Goal: Communication & Community: Answer question/provide support

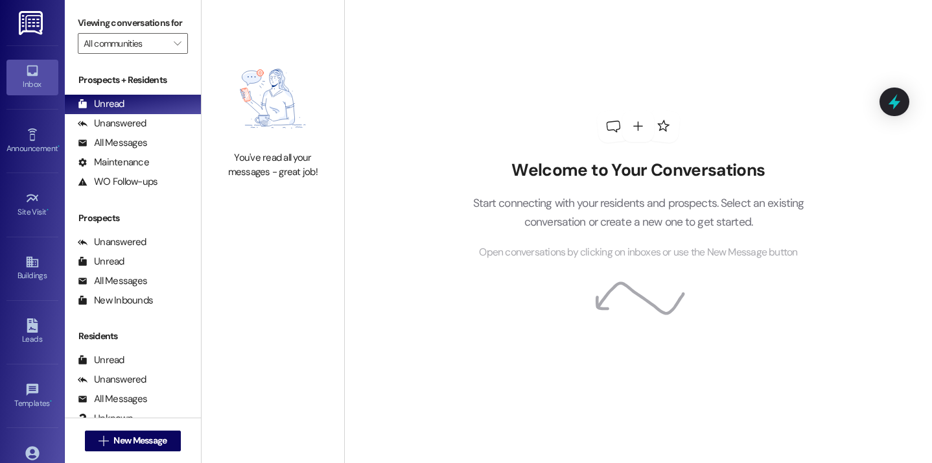
scroll to position [1, 0]
click at [33, 453] on icon at bounding box center [32, 452] width 14 height 14
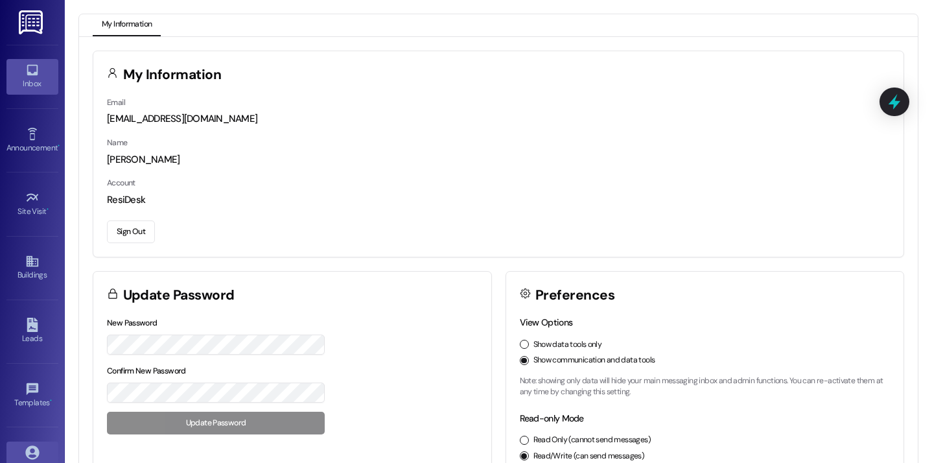
click at [48, 89] on div "Inbox" at bounding box center [32, 83] width 65 height 13
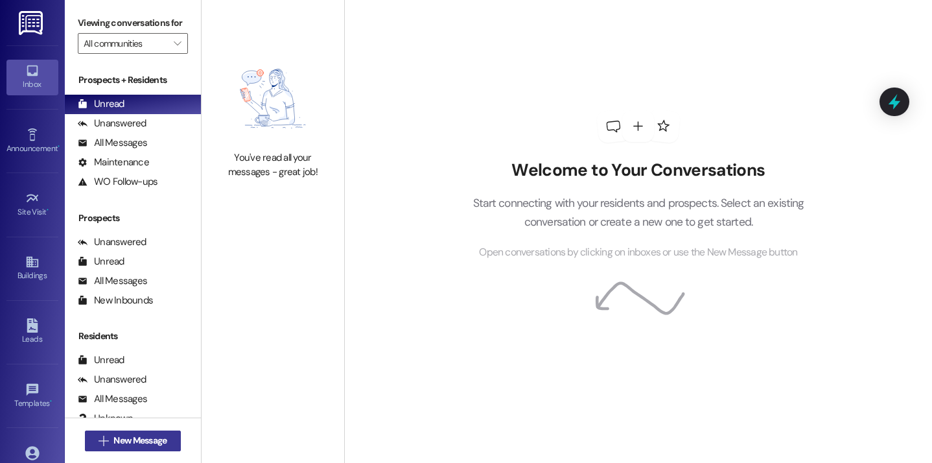
click at [161, 440] on span "New Message" at bounding box center [139, 441] width 53 height 14
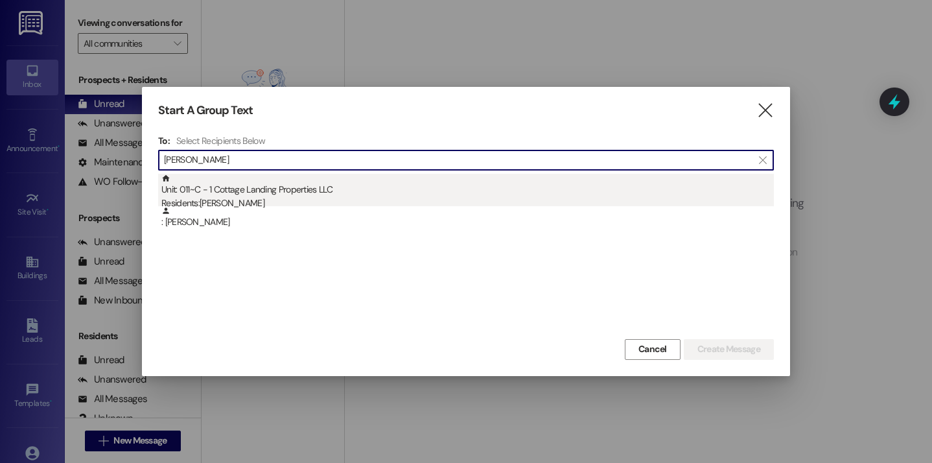
type input "clem"
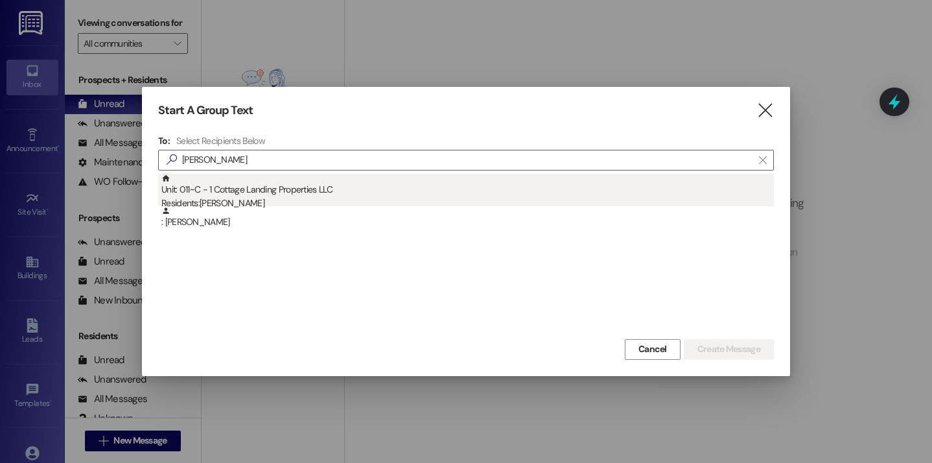
click at [253, 198] on div "Residents: Claire Clement" at bounding box center [467, 203] width 613 height 14
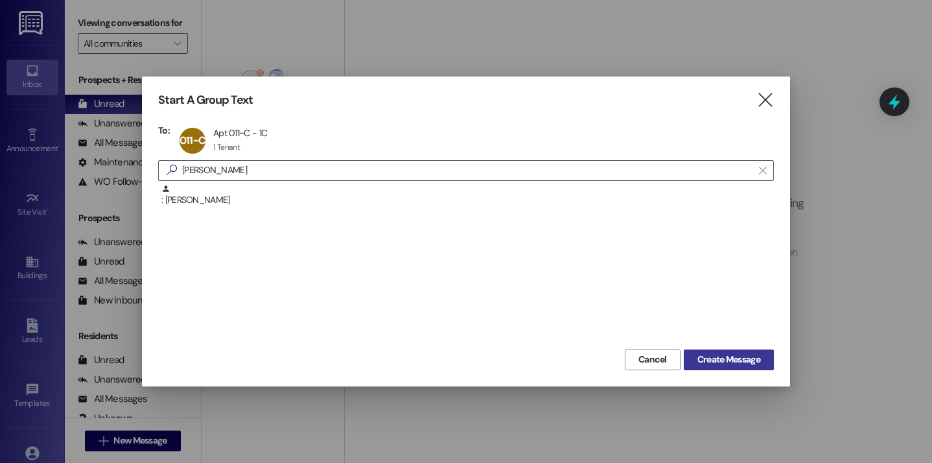
click at [698, 365] on span "Create Message" at bounding box center [729, 360] width 63 height 14
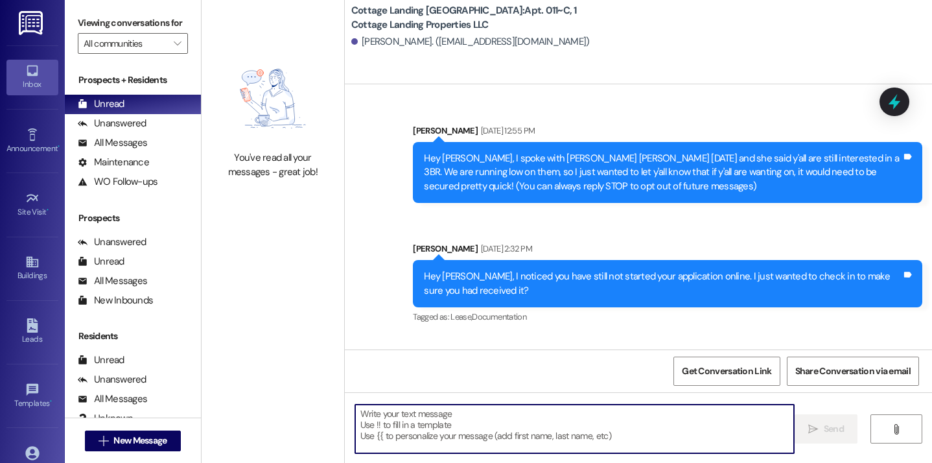
scroll to position [40719, 0]
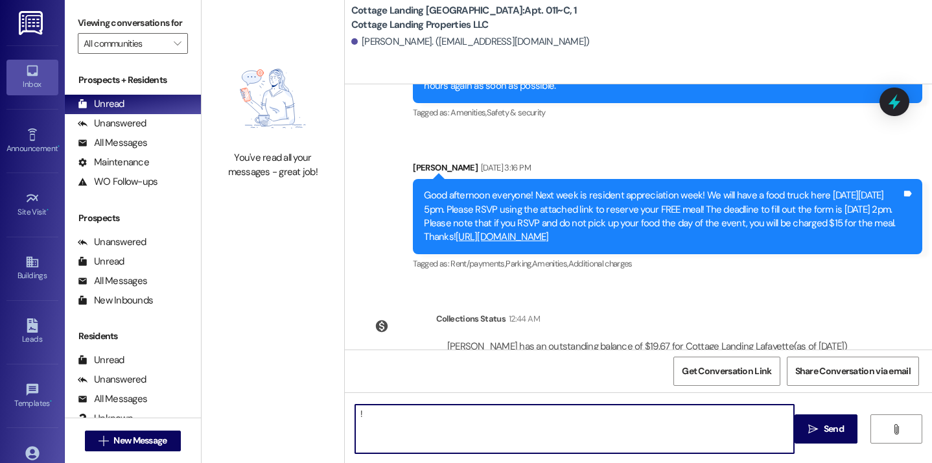
type textarea "!!"
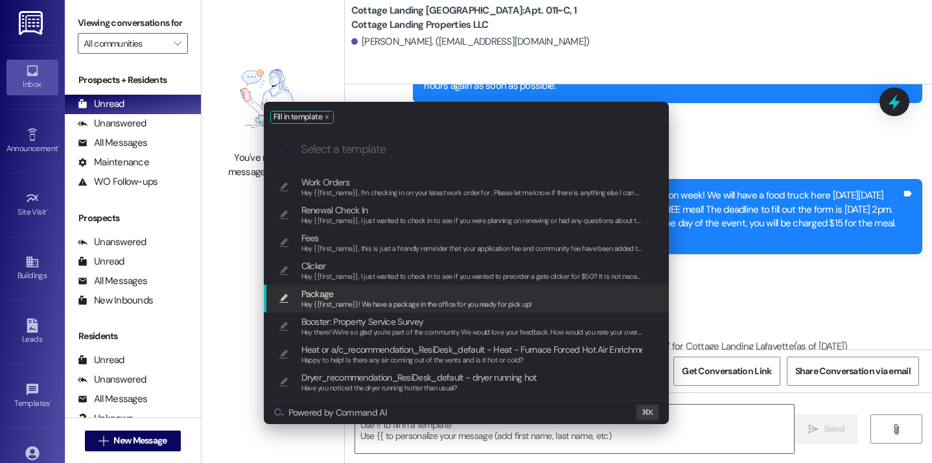
click at [358, 303] on span "Hey {{first_name}}! We have a package in the office for you ready for pick up!" at bounding box center [416, 304] width 231 height 9
type textarea "Hey {{first_name}}! We have a package in the office for you ready for pick up!"
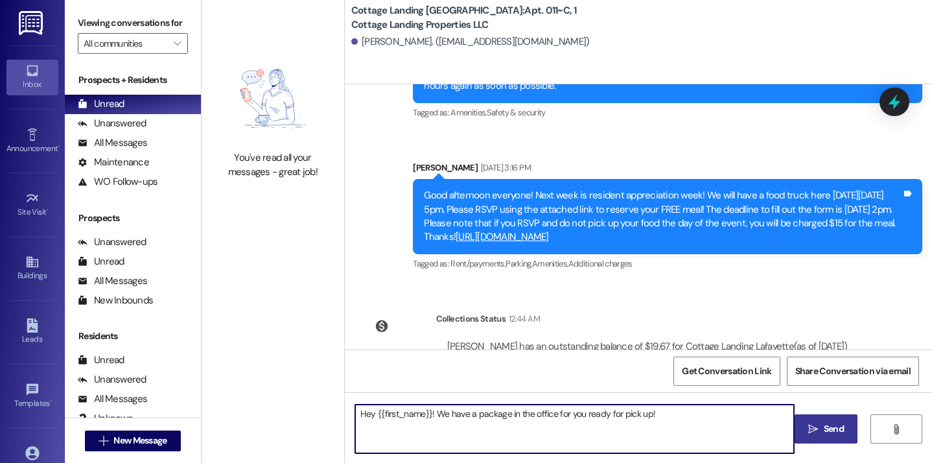
click at [814, 442] on button " Send" at bounding box center [826, 428] width 63 height 29
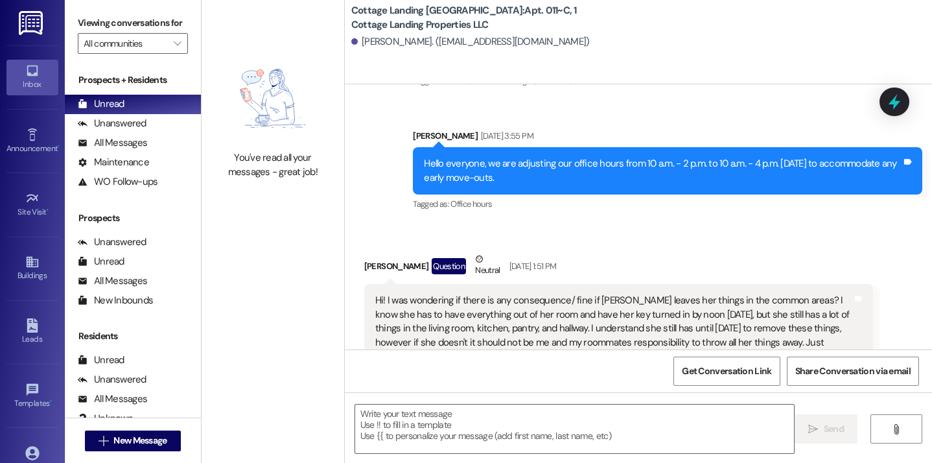
scroll to position [38075, 0]
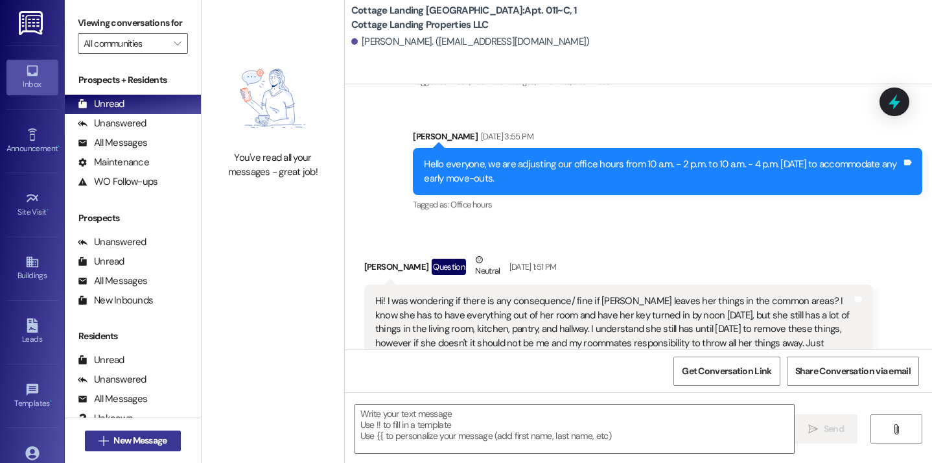
click at [172, 442] on button " New Message" at bounding box center [133, 441] width 96 height 21
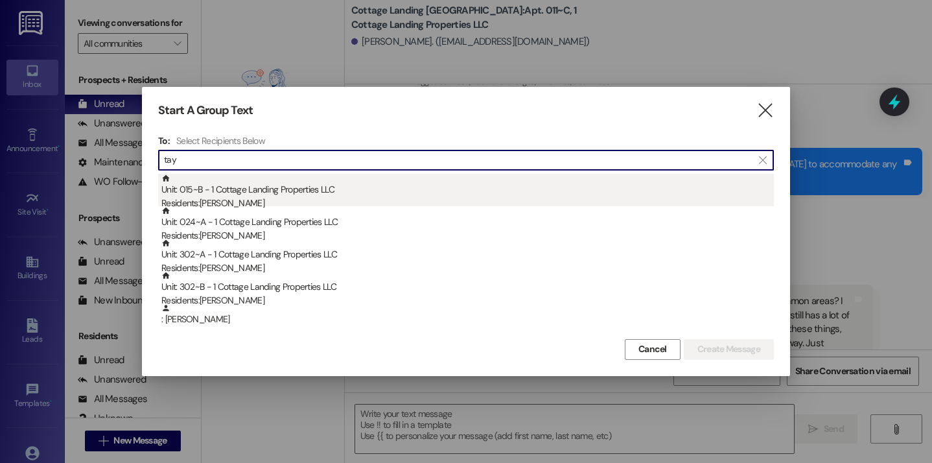
type input "tay"
click at [319, 186] on div "Unit: 015~B - 1 Cottage Landing Properties LLC Residents: Kaelin Taylor" at bounding box center [467, 192] width 613 height 37
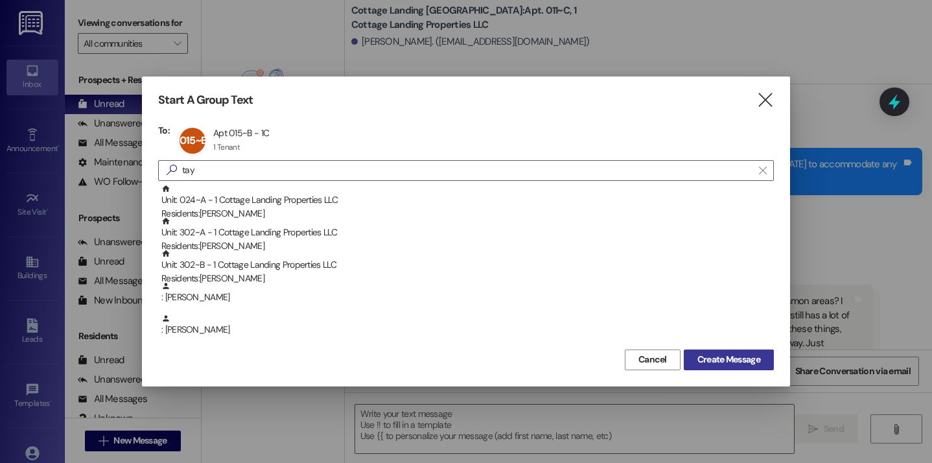
click at [734, 369] on button "Create Message" at bounding box center [729, 359] width 90 height 21
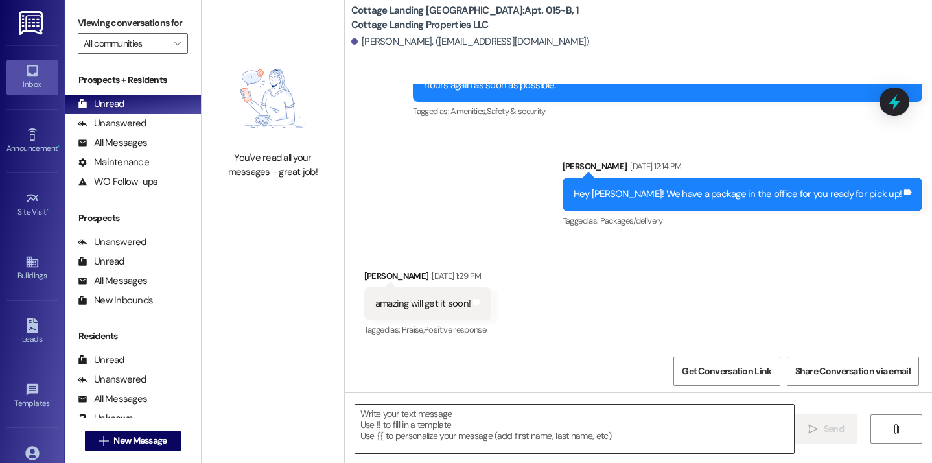
click at [400, 427] on textarea at bounding box center [575, 429] width 440 height 49
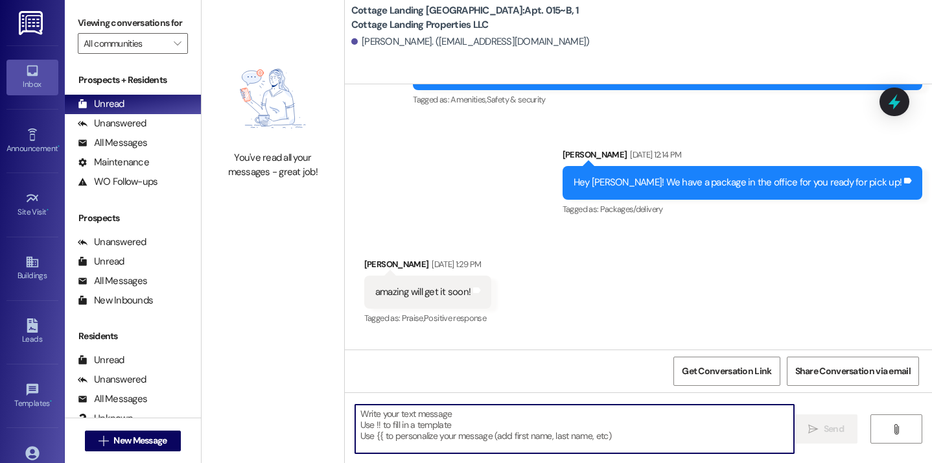
scroll to position [1000, 0]
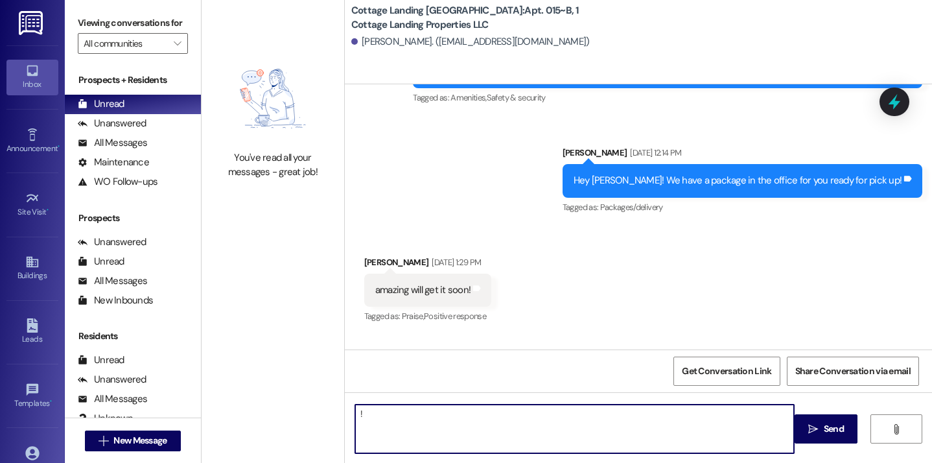
type textarea "!!"
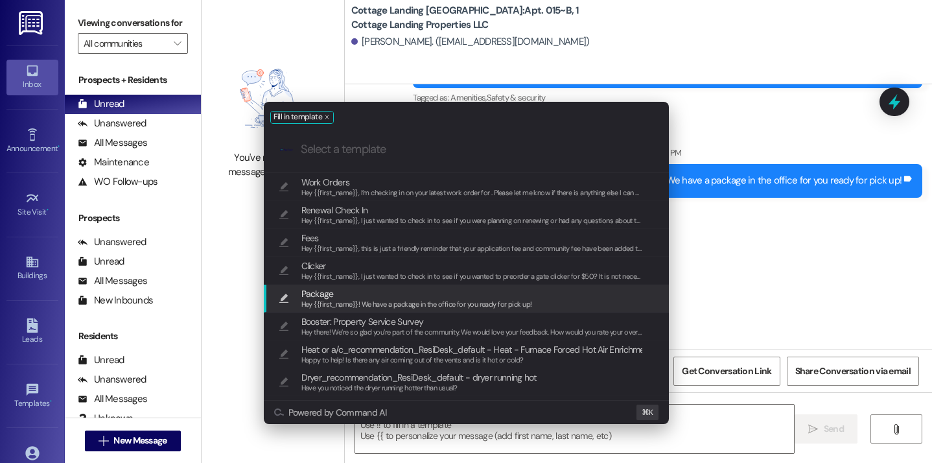
click at [364, 298] on span "Package" at bounding box center [416, 294] width 231 height 14
type textarea "Hey {{first_name}}! We have a package in the office for you ready for pick up!"
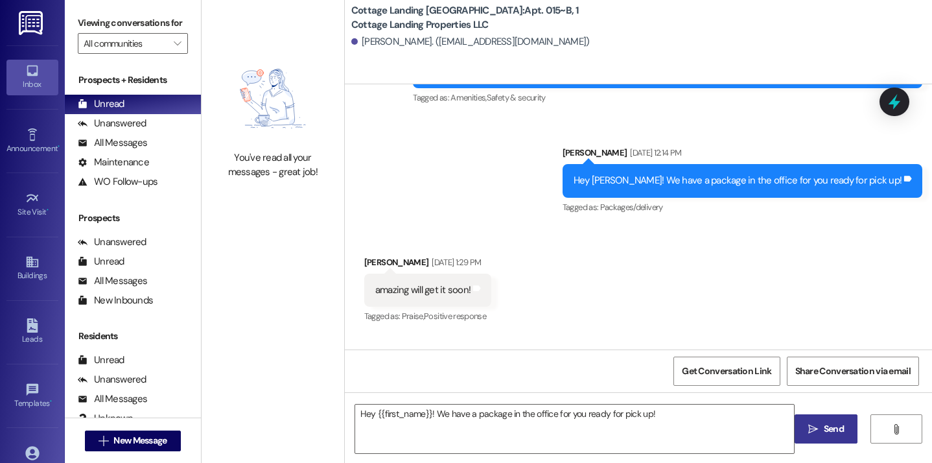
click at [820, 416] on button " Send" at bounding box center [826, 428] width 63 height 29
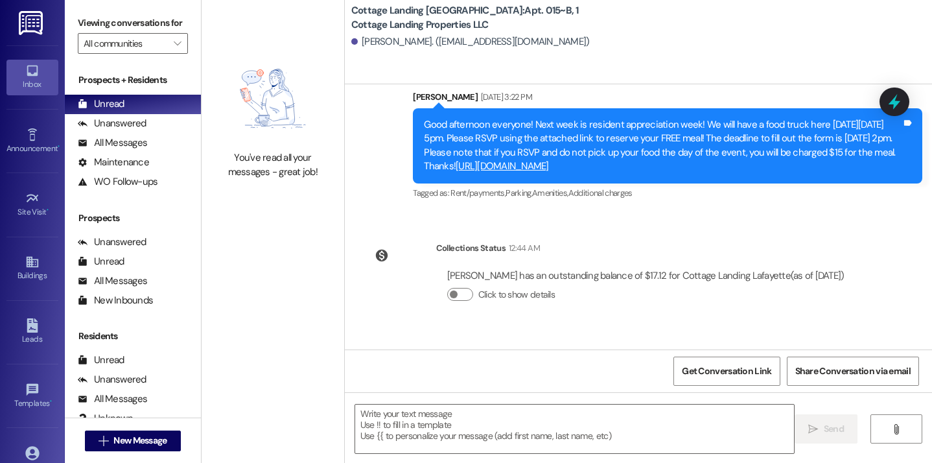
scroll to position [1561, 0]
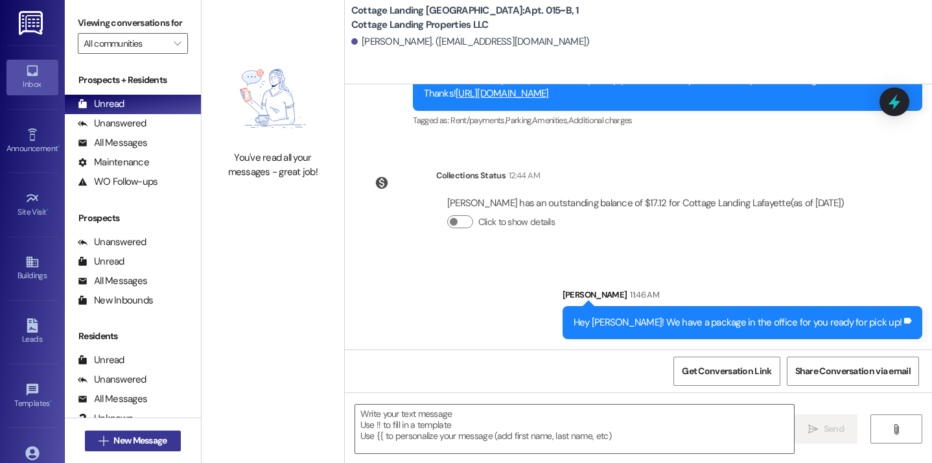
click at [167, 436] on button " New Message" at bounding box center [133, 441] width 96 height 21
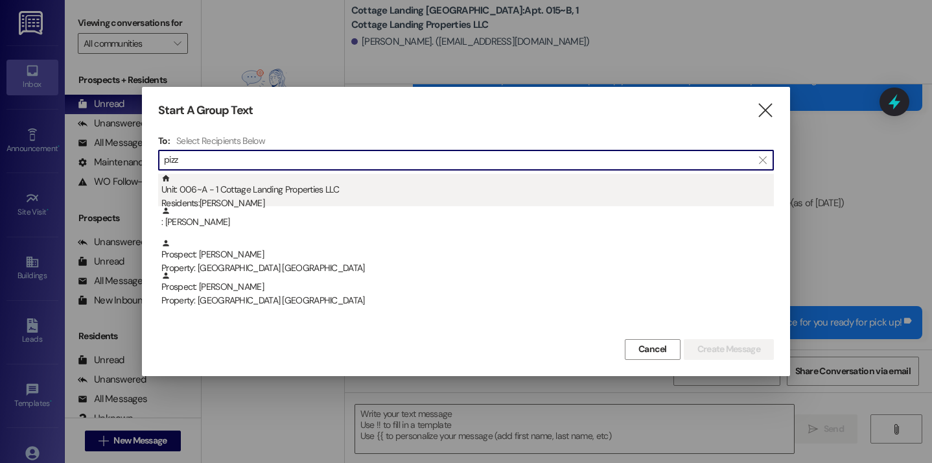
type input "pizz"
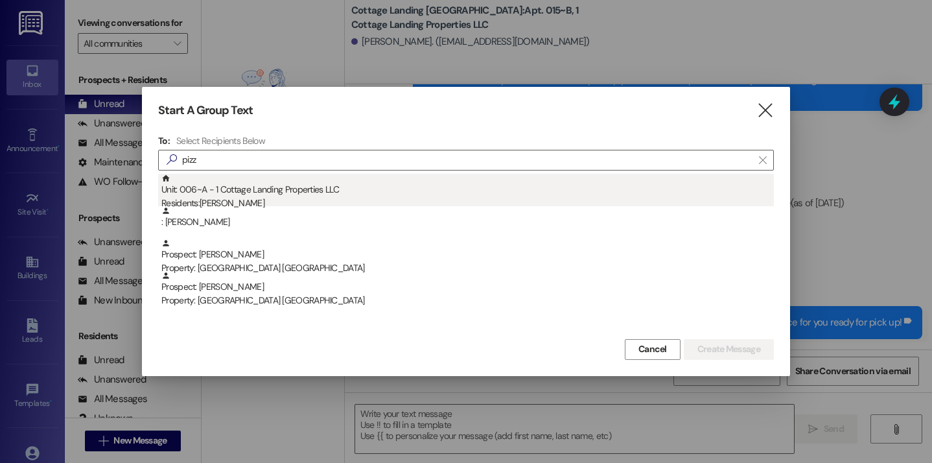
click at [187, 205] on div "Residents: Lucy Pizza" at bounding box center [467, 203] width 613 height 14
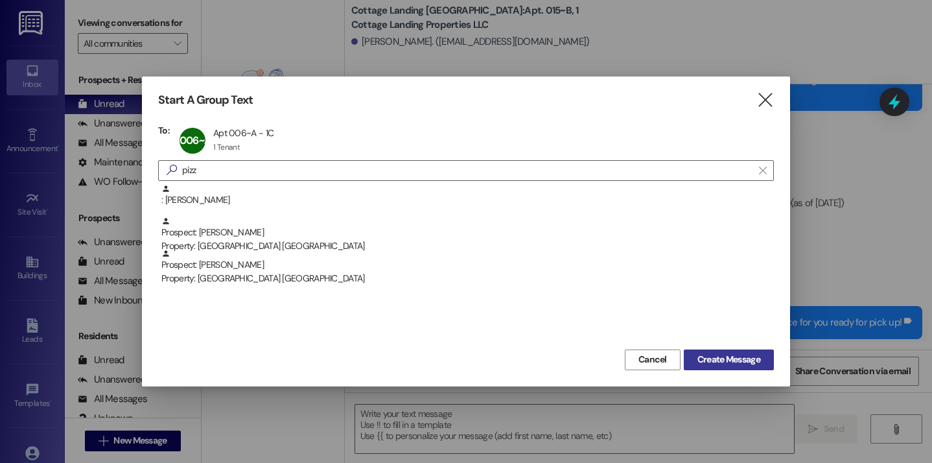
click at [762, 357] on span "Create Message" at bounding box center [729, 360] width 68 height 14
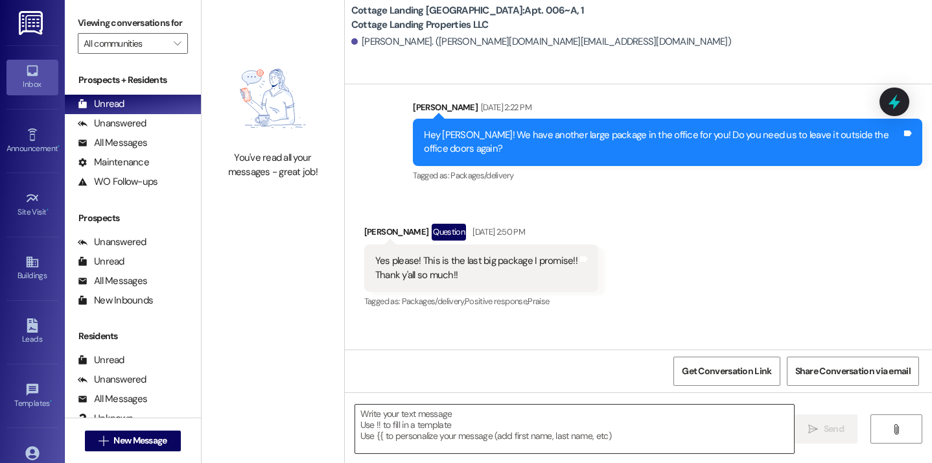
click at [450, 429] on textarea at bounding box center [575, 429] width 440 height 49
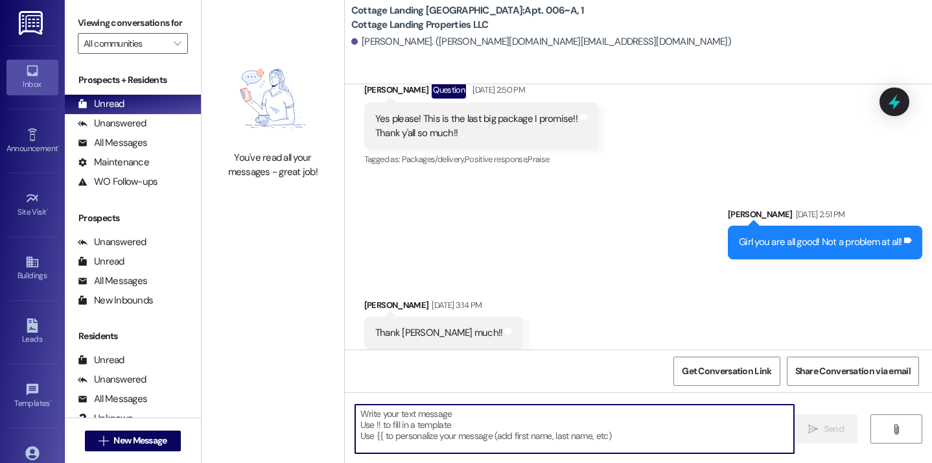
scroll to position [1684, 0]
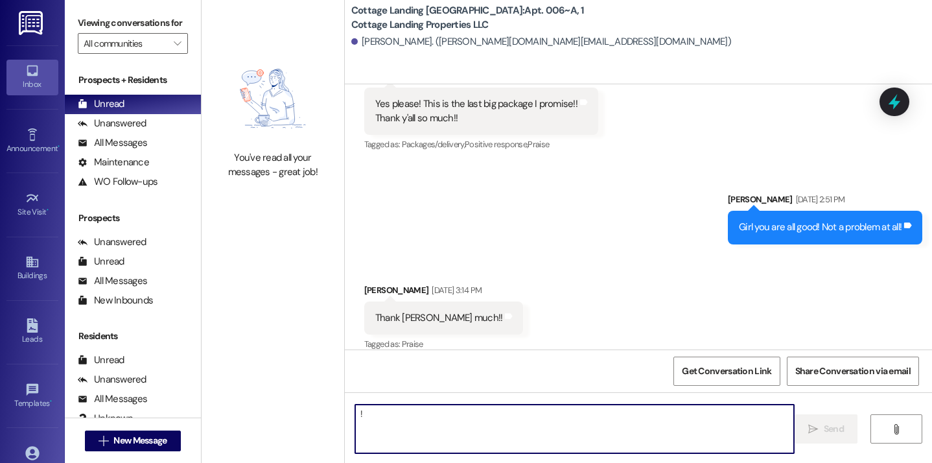
type textarea "!!"
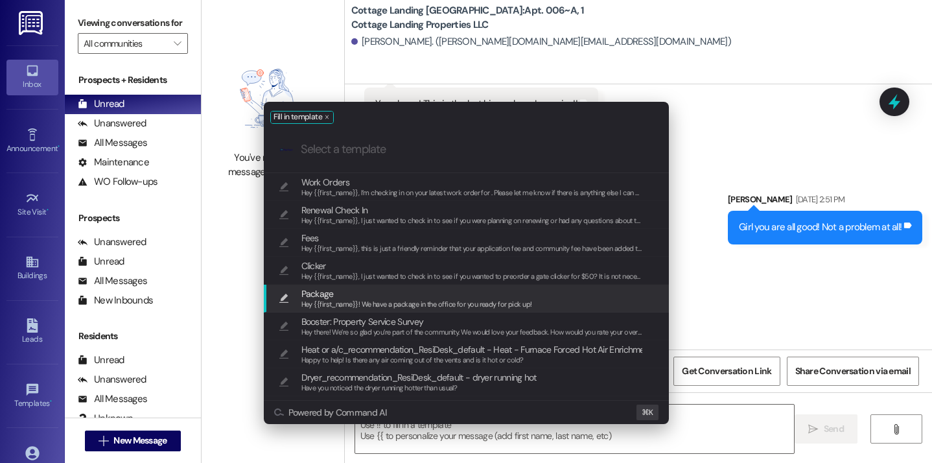
click at [374, 290] on span "Package" at bounding box center [416, 294] width 231 height 14
type textarea "Hey {{first_name}}! We have a package in the office for you ready for pick up!"
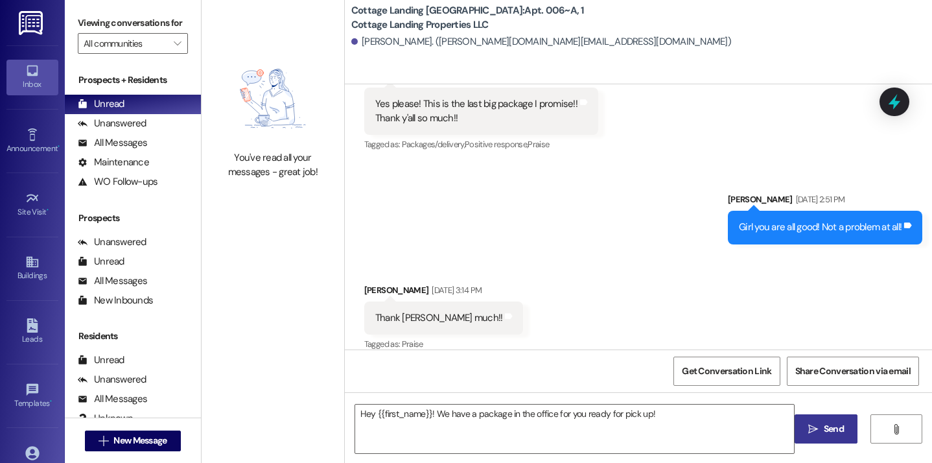
click at [821, 426] on span "Send" at bounding box center [833, 429] width 25 height 14
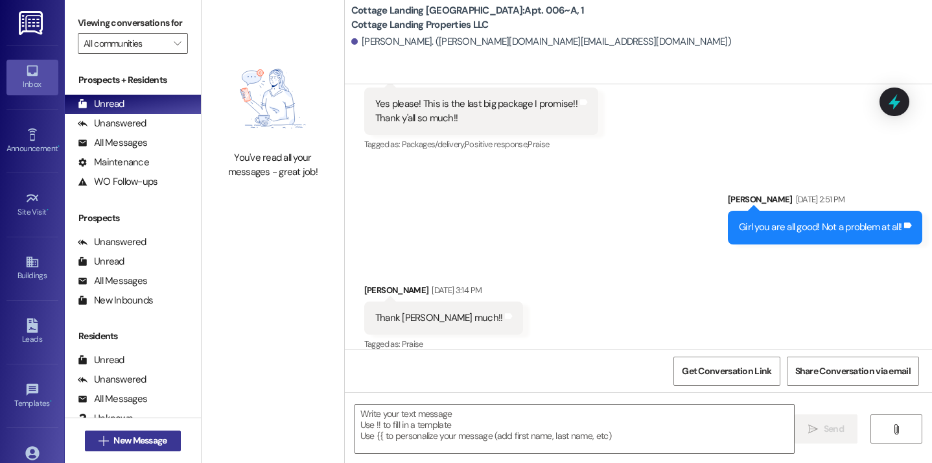
click at [156, 445] on span "New Message" at bounding box center [139, 441] width 53 height 14
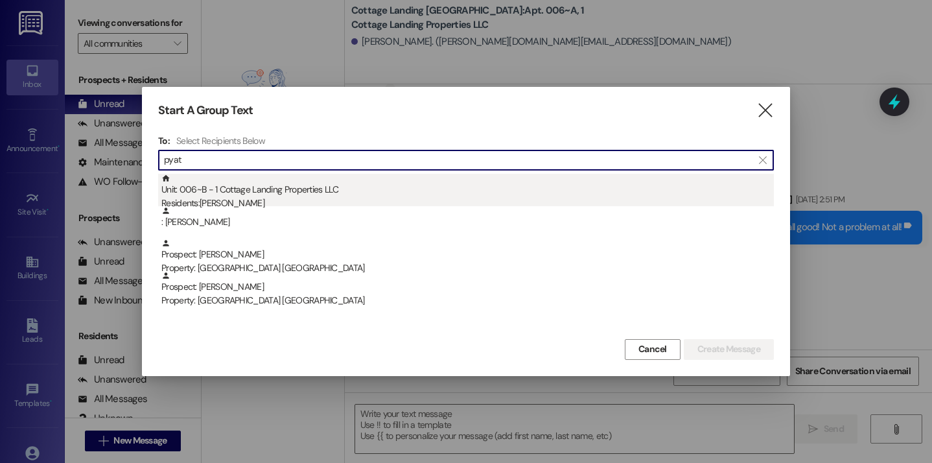
type input "pyat"
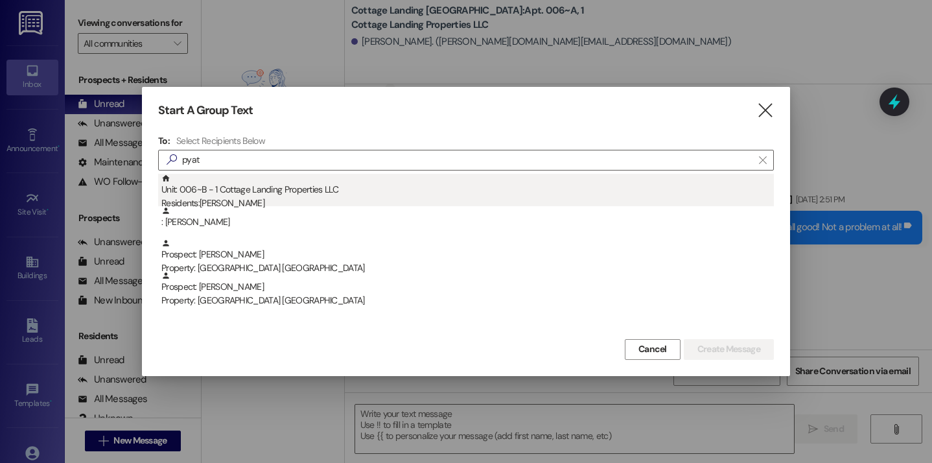
click at [237, 202] on div "Residents: Aubrey Pyatt" at bounding box center [467, 203] width 613 height 14
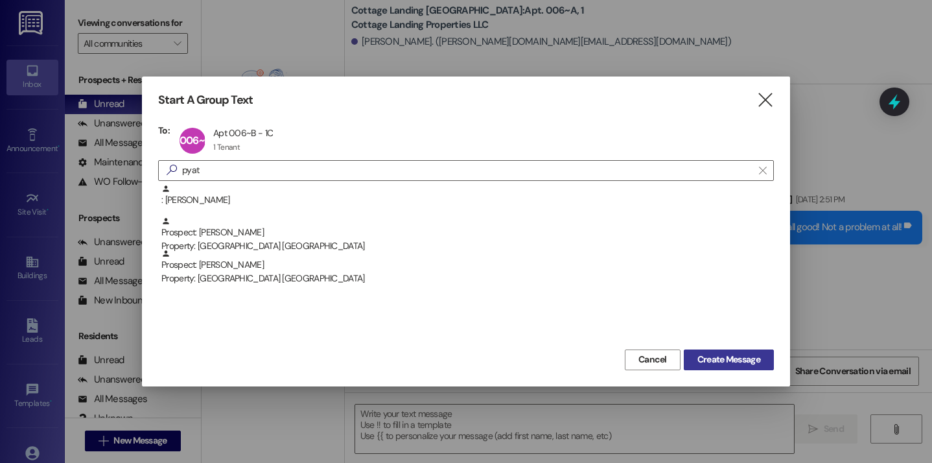
click at [736, 364] on span "Create Message" at bounding box center [729, 360] width 63 height 14
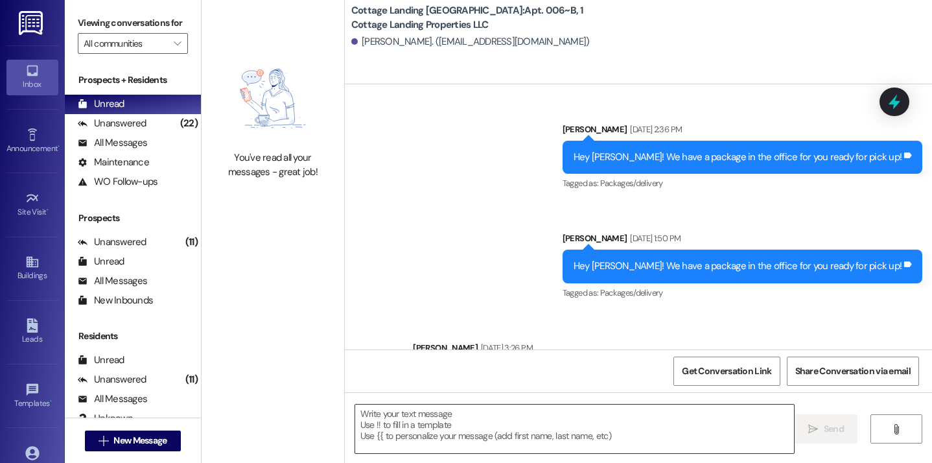
click at [403, 440] on textarea at bounding box center [575, 429] width 440 height 49
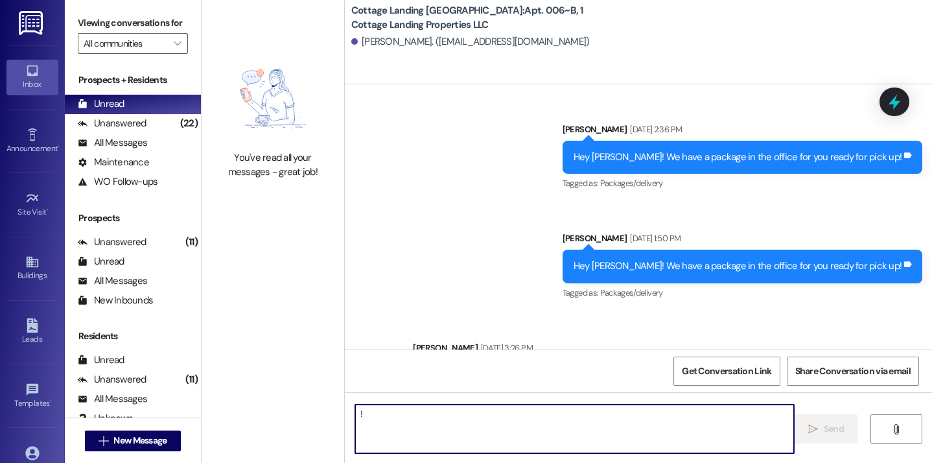
type textarea "!!"
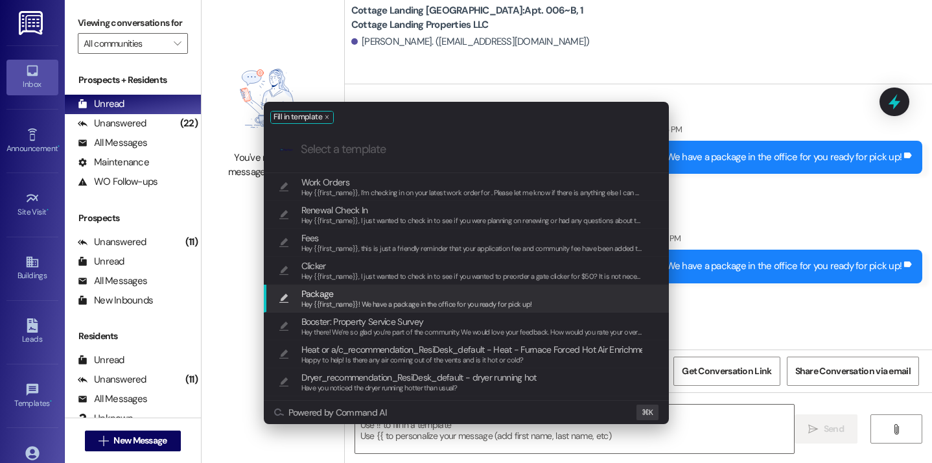
click at [371, 306] on span "Hey {{first_name}}! We have a package in the office for you ready for pick up!" at bounding box center [416, 304] width 231 height 9
type textarea "Hey {{first_name}}! We have a package in the office for you ready for pick up!"
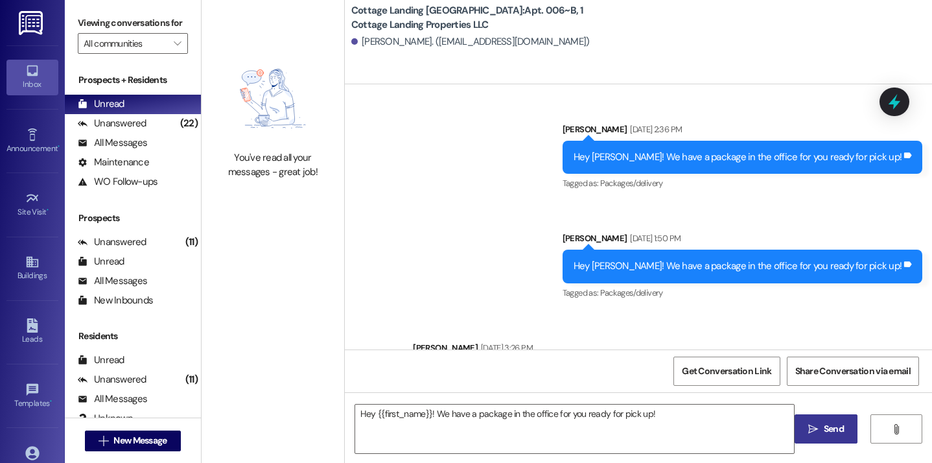
click at [815, 421] on button " Send" at bounding box center [826, 428] width 63 height 29
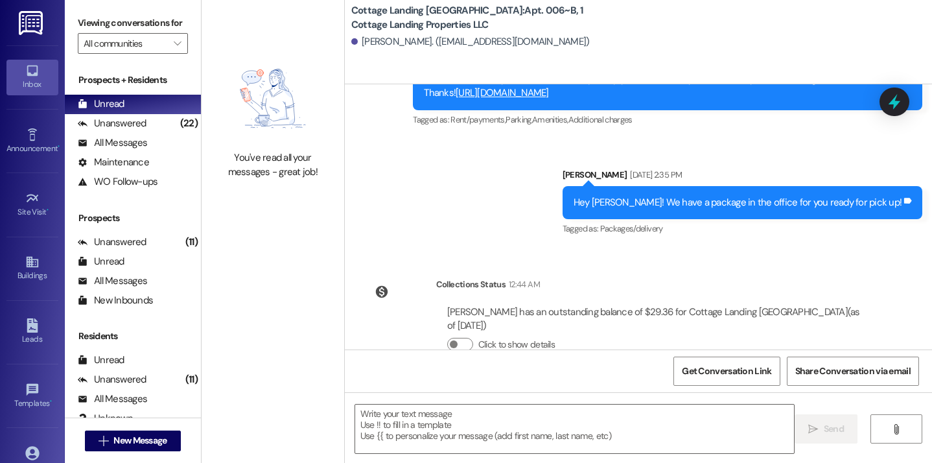
scroll to position [2625, 0]
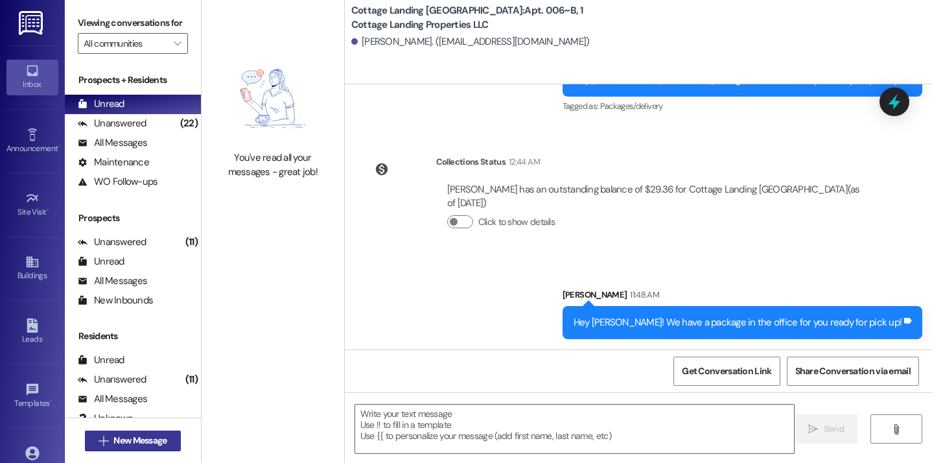
click at [152, 447] on span "New Message" at bounding box center [139, 441] width 53 height 14
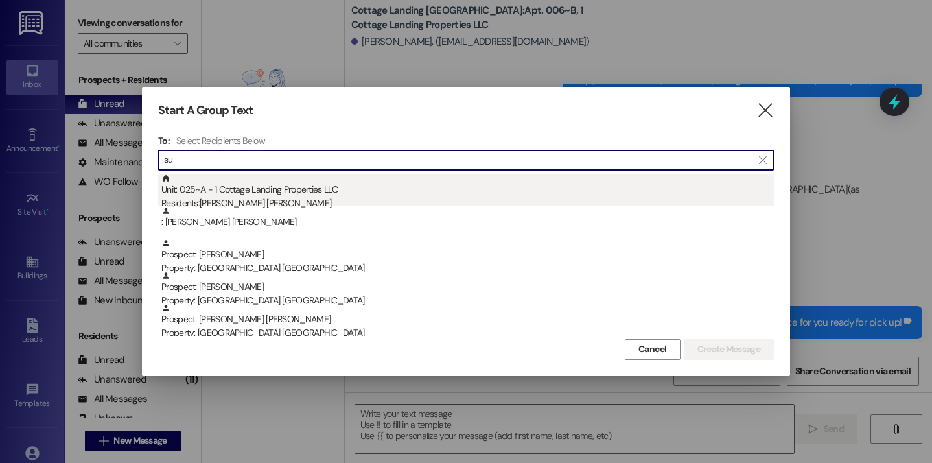
type input "su"
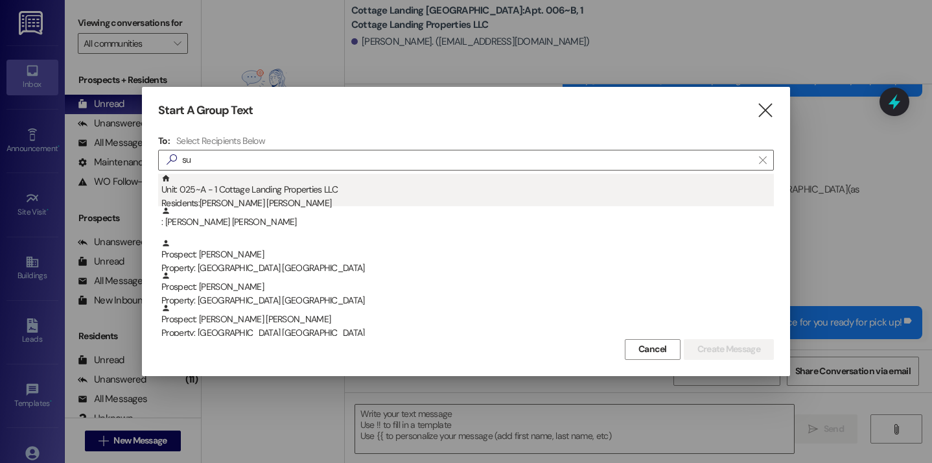
click at [254, 185] on div "Unit: 025~A - 1 Cottage Landing Properties LLC Residents: Sutton Kennedy" at bounding box center [467, 192] width 613 height 37
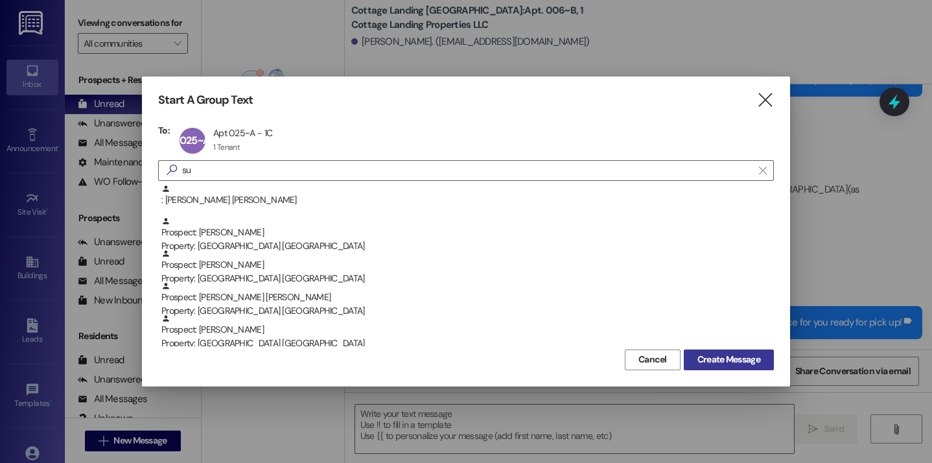
click at [740, 357] on span "Create Message" at bounding box center [729, 360] width 63 height 14
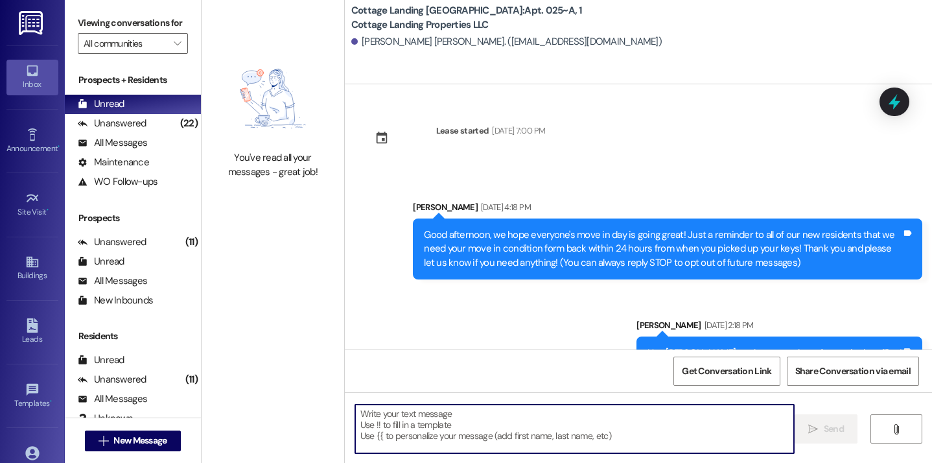
click at [432, 436] on textarea at bounding box center [575, 429] width 440 height 49
type textarea "!!"
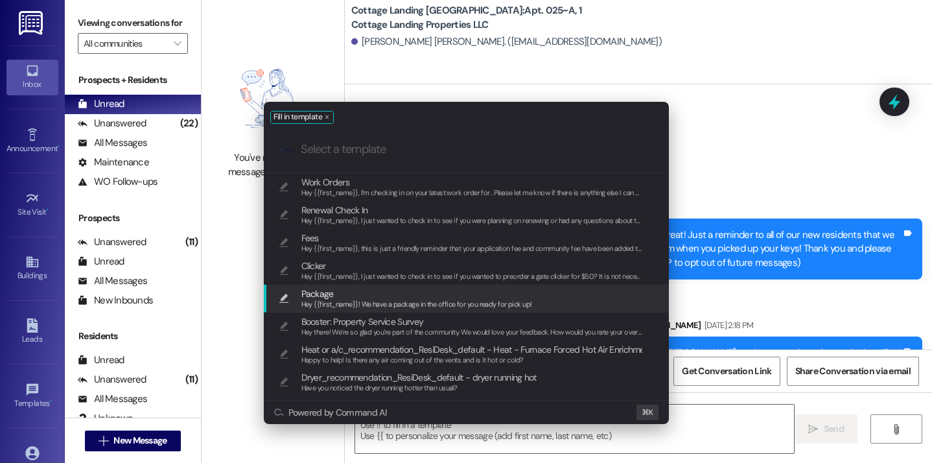
click at [353, 301] on span "Hey {{first_name}}! We have a package in the office for you ready for pick up!" at bounding box center [416, 304] width 231 height 9
type textarea "Hey {{first_name}}! We have a package in the office for you ready for pick up!"
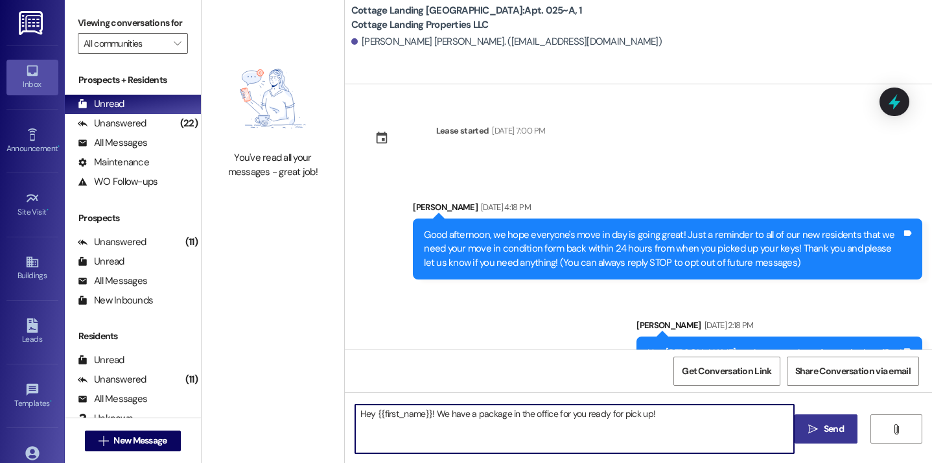
click at [804, 426] on button " Send" at bounding box center [826, 428] width 63 height 29
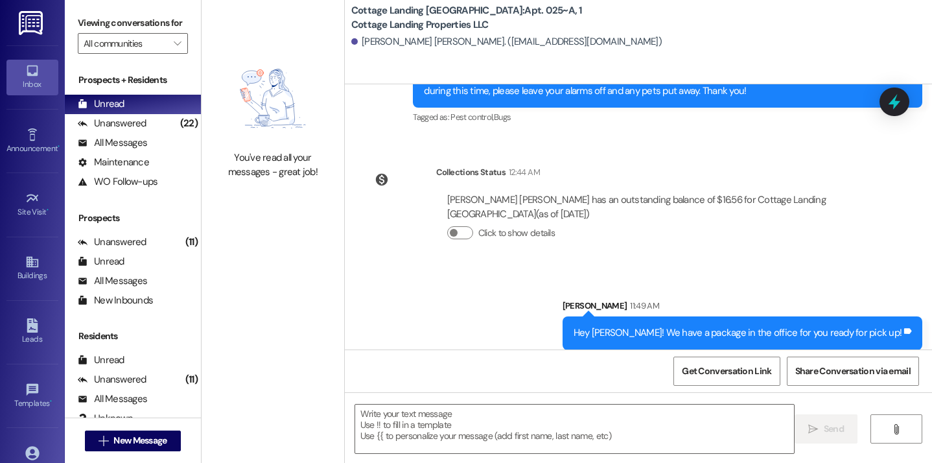
scroll to position [3283, 0]
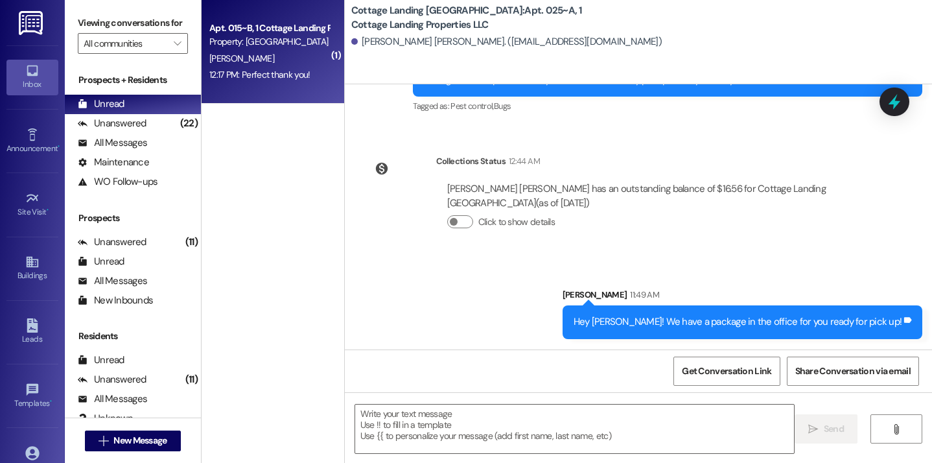
click at [260, 73] on div "12:17 PM: Perfect thank you! 12:17 PM: Perfect thank you!" at bounding box center [259, 75] width 100 height 12
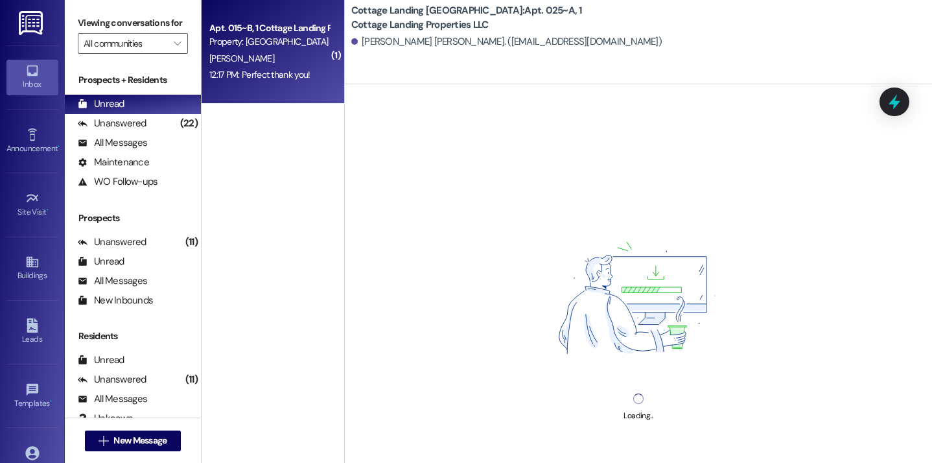
click at [253, 69] on div "12:17 PM: Perfect thank you! 12:17 PM: Perfect thank you!" at bounding box center [259, 75] width 100 height 12
click at [309, 73] on div "12:17 PM: Perfect thank you! 12:17 PM: Perfect thank you!" at bounding box center [269, 75] width 123 height 16
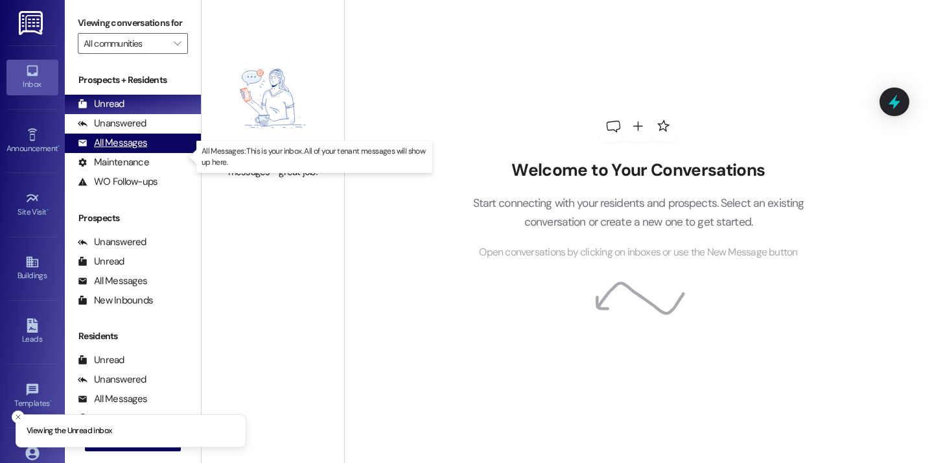
click at [137, 150] on div "All Messages" at bounding box center [112, 143] width 69 height 14
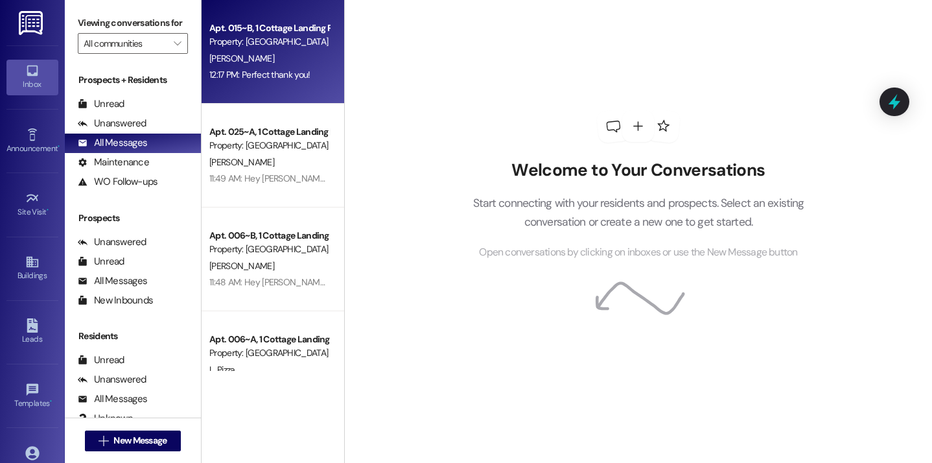
click at [270, 85] on div "Apt. 015~B, 1 Cottage Landing Properties LLC Property: [GEOGRAPHIC_DATA] [GEOGR…" at bounding box center [273, 52] width 143 height 104
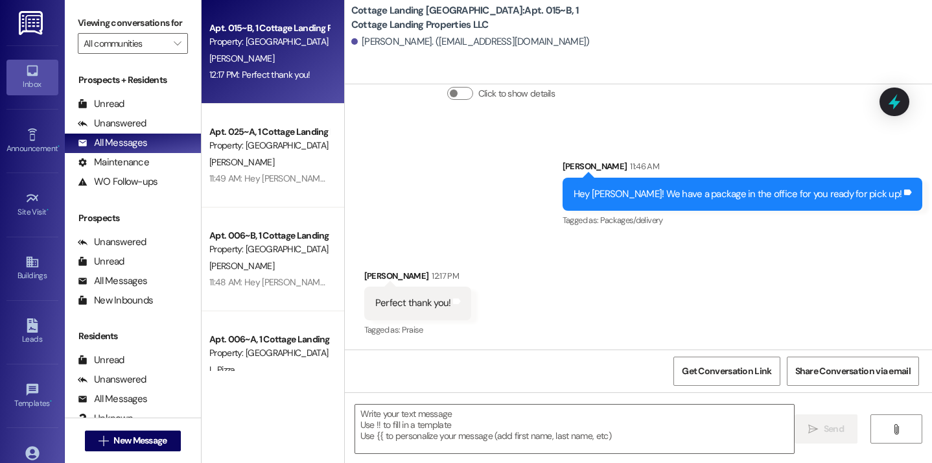
scroll to position [1689, 0]
click at [451, 436] on textarea at bounding box center [575, 429] width 440 height 49
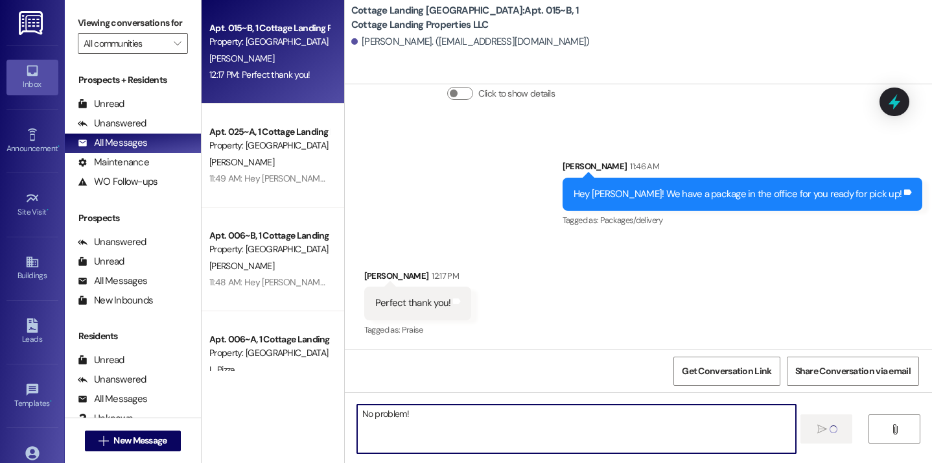
type textarea "No problem!m"
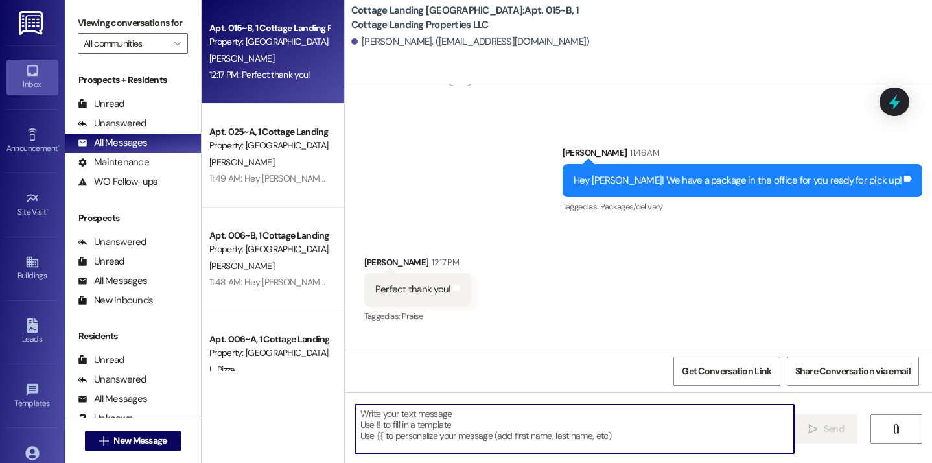
scroll to position [1780, 0]
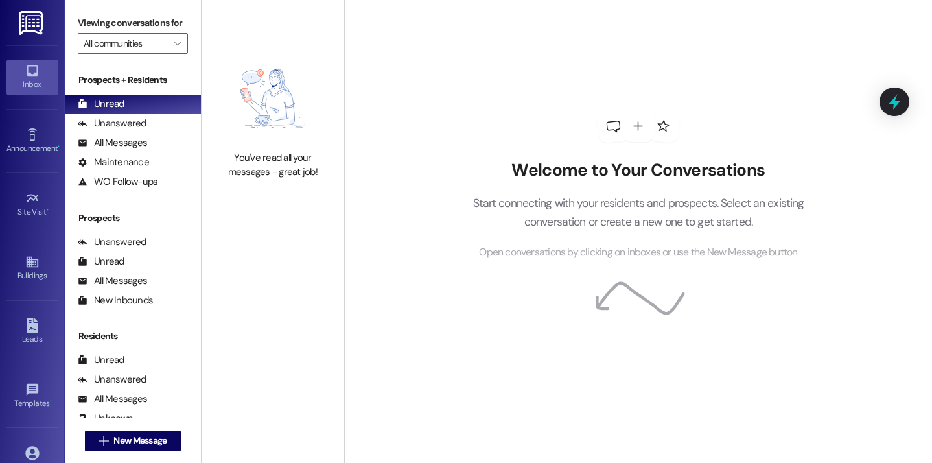
scroll to position [92, 0]
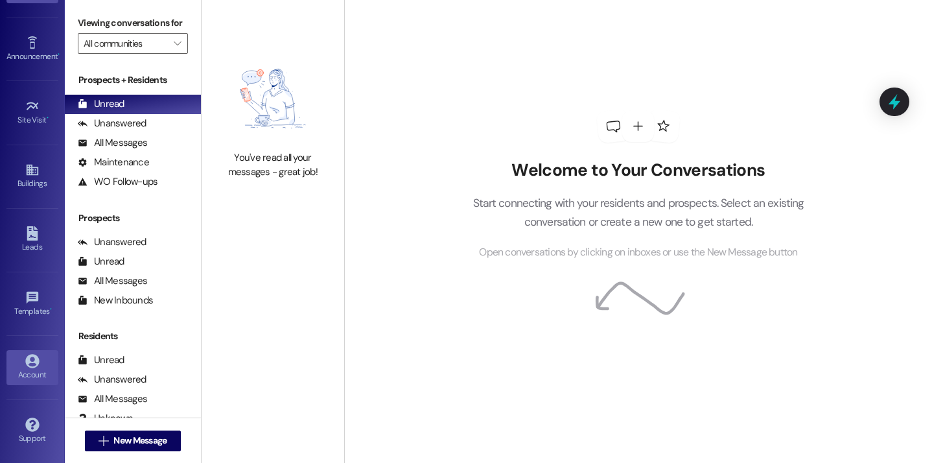
click at [43, 381] on link "Account" at bounding box center [32, 367] width 52 height 35
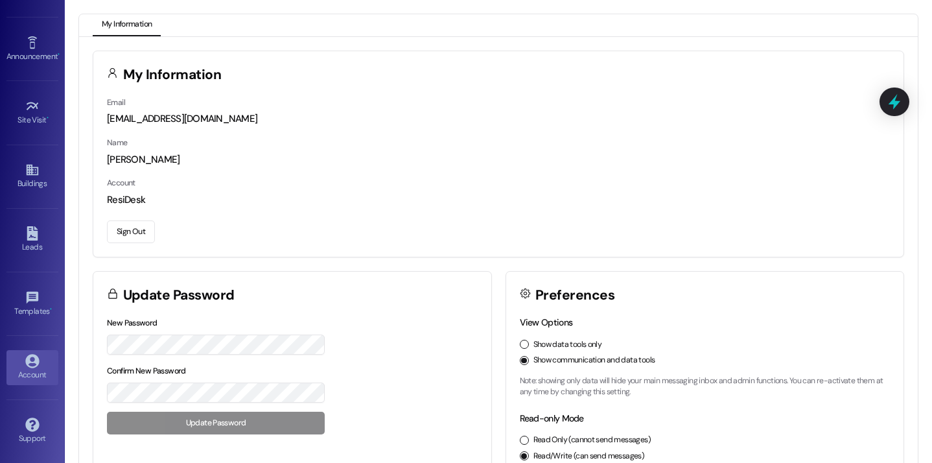
click at [129, 237] on button "Sign Out" at bounding box center [131, 231] width 48 height 23
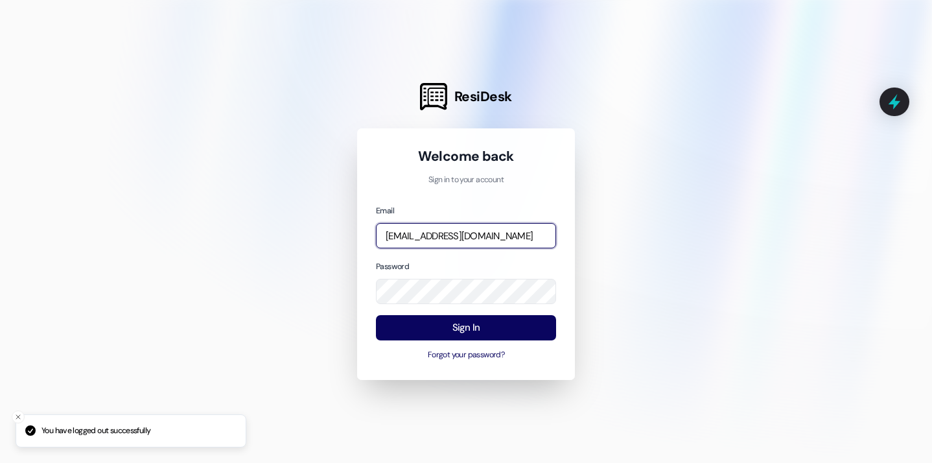
click at [414, 237] on input "[EMAIL_ADDRESS][DOMAIN_NAME]" at bounding box center [466, 235] width 180 height 25
type input "[EMAIL_ADDRESS][DOMAIN_NAME]"
